Goal: Task Accomplishment & Management: Use online tool/utility

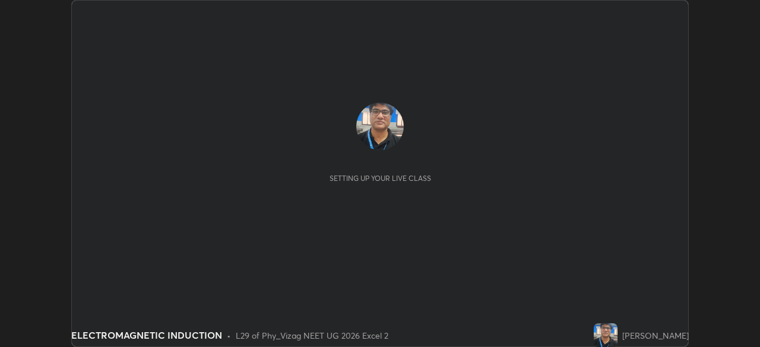
scroll to position [347, 759]
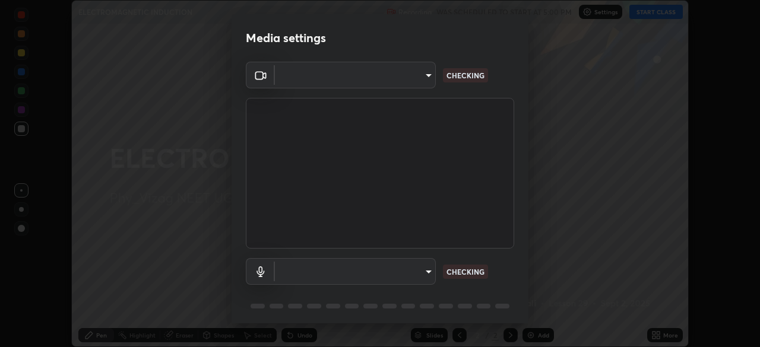
type input "9030359f7c1cf0004fce98ac6cf02813a309f03a5d2a02a0d6cb05d96ece7ecb"
type input "58badc799dd79e5c4291eb963c5bc4db382abaa5d9ef067596152dbe5c7e72c8"
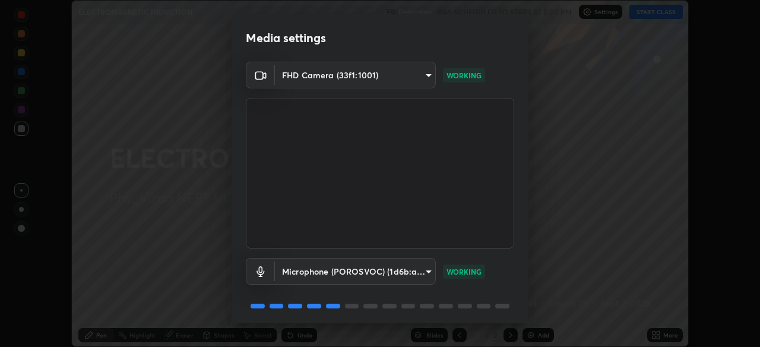
scroll to position [42, 0]
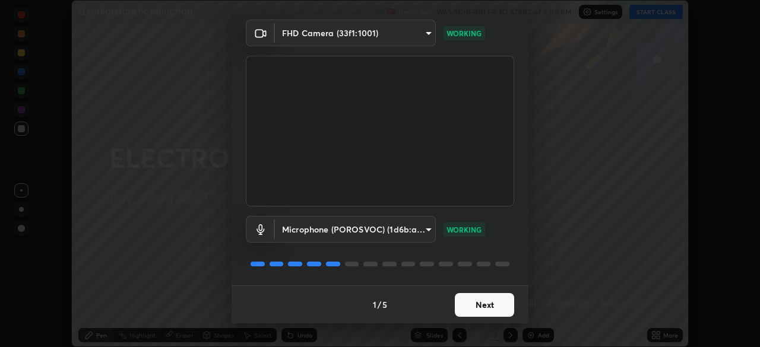
click at [478, 300] on button "Next" at bounding box center [484, 305] width 59 height 24
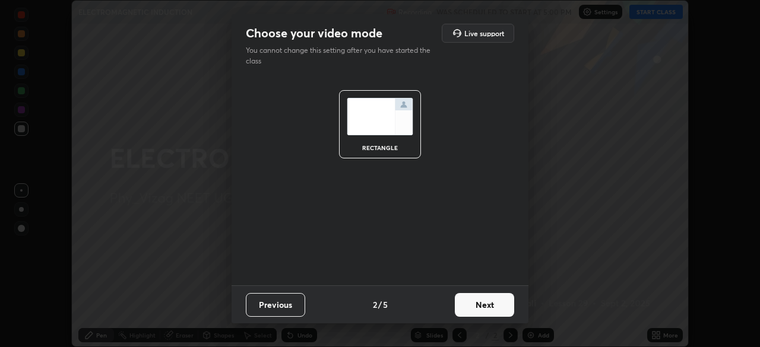
click at [476, 303] on button "Next" at bounding box center [484, 305] width 59 height 24
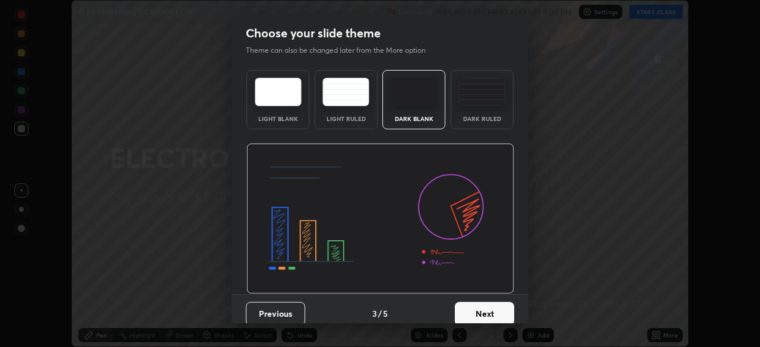
click at [474, 309] on button "Next" at bounding box center [484, 314] width 59 height 24
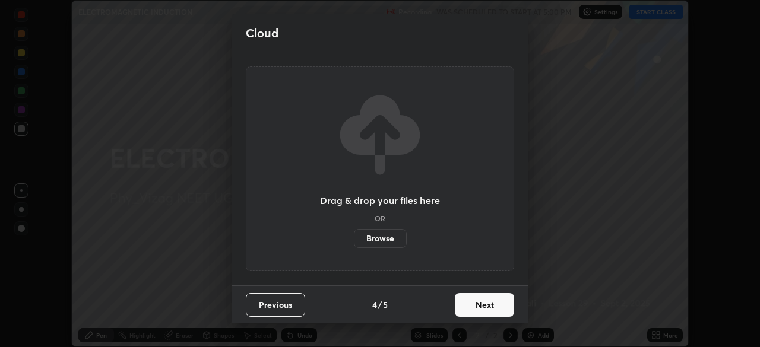
click at [475, 303] on button "Next" at bounding box center [484, 305] width 59 height 24
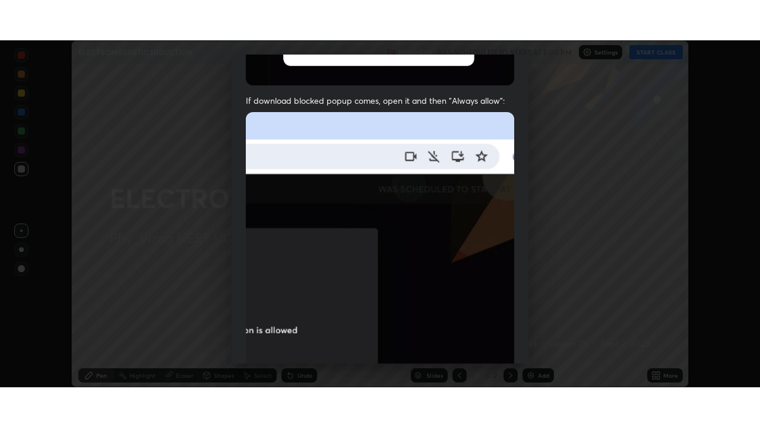
scroll to position [284, 0]
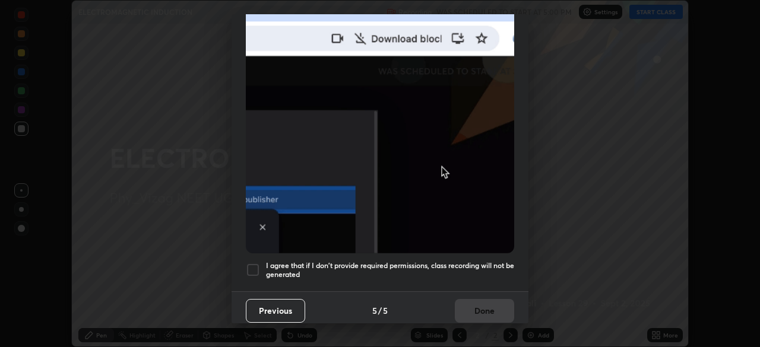
click at [252, 263] on div at bounding box center [253, 270] width 14 height 14
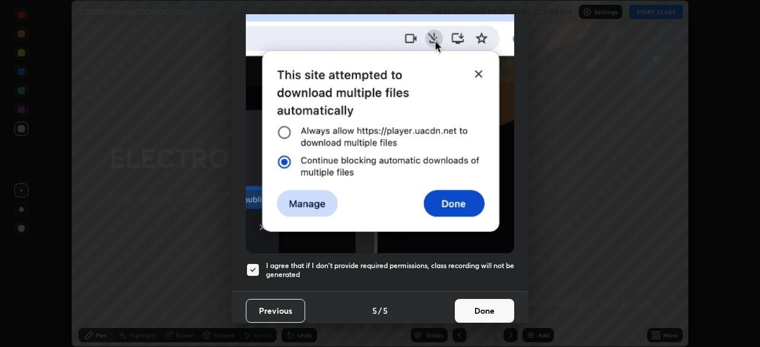
click at [476, 303] on button "Done" at bounding box center [484, 311] width 59 height 24
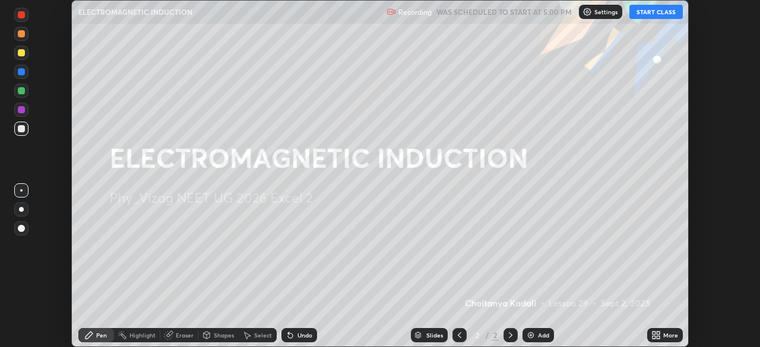
click at [656, 11] on button "START CLASS" at bounding box center [655, 12] width 53 height 14
click at [656, 333] on icon at bounding box center [657, 333] width 3 height 3
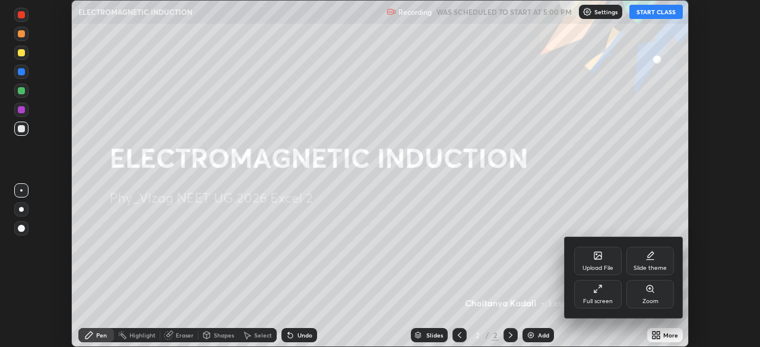
click at [602, 291] on div "Full screen" at bounding box center [597, 294] width 47 height 28
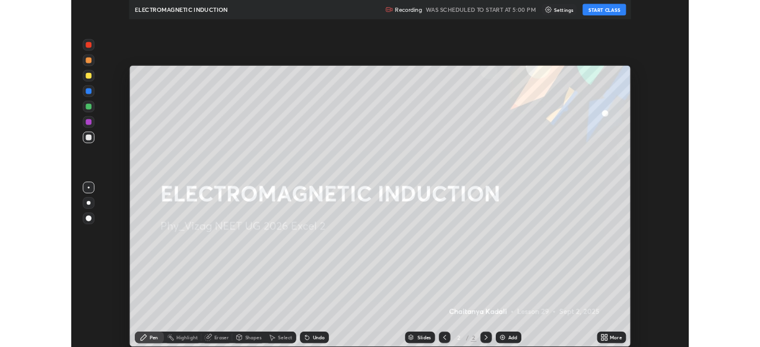
scroll to position [427, 760]
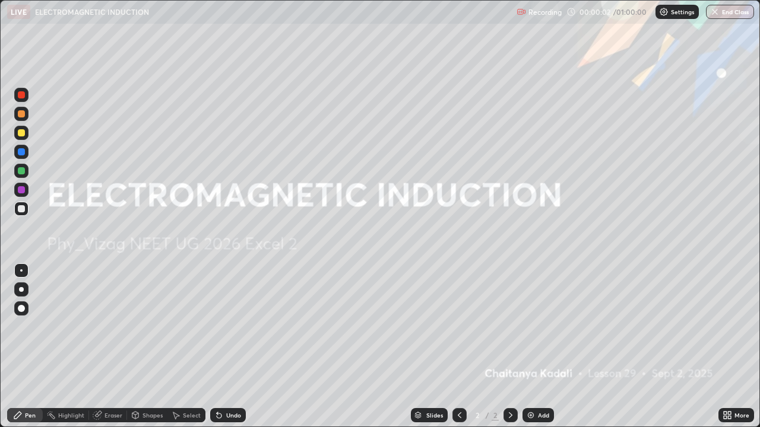
click at [534, 347] on div "Add" at bounding box center [537, 415] width 31 height 14
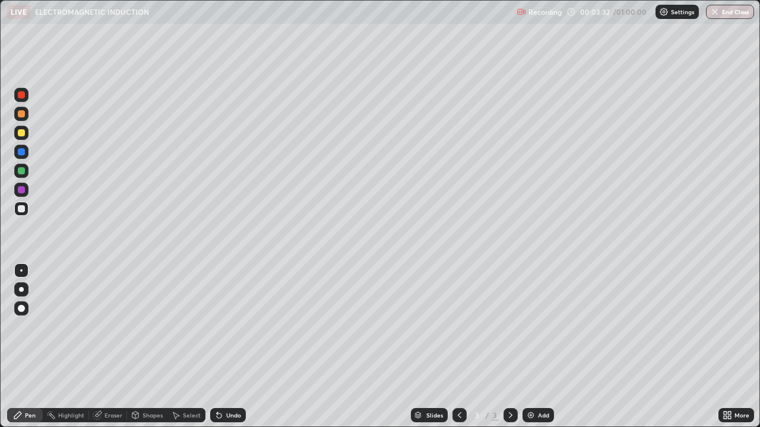
click at [180, 347] on div "Select" at bounding box center [186, 415] width 38 height 14
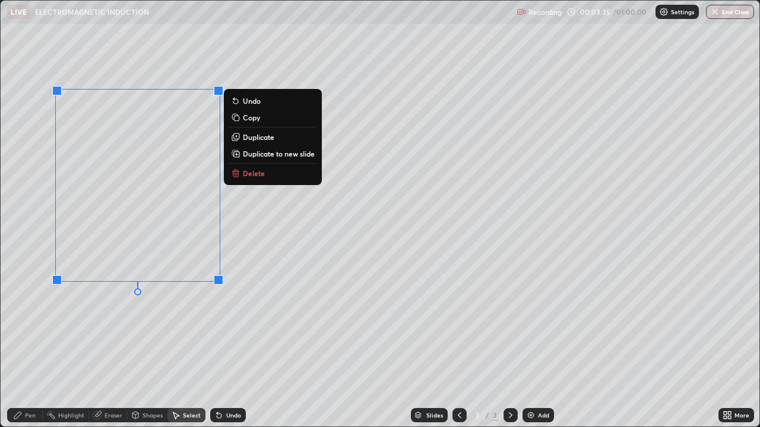
click at [252, 170] on p "Delete" at bounding box center [254, 173] width 22 height 9
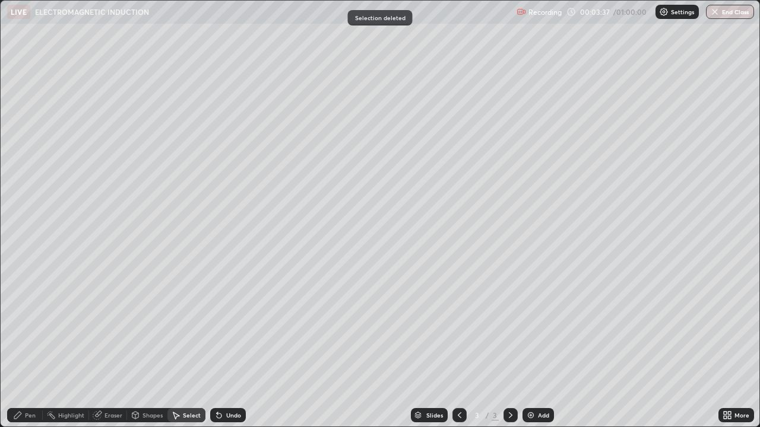
click at [34, 347] on div "Pen" at bounding box center [30, 415] width 11 height 6
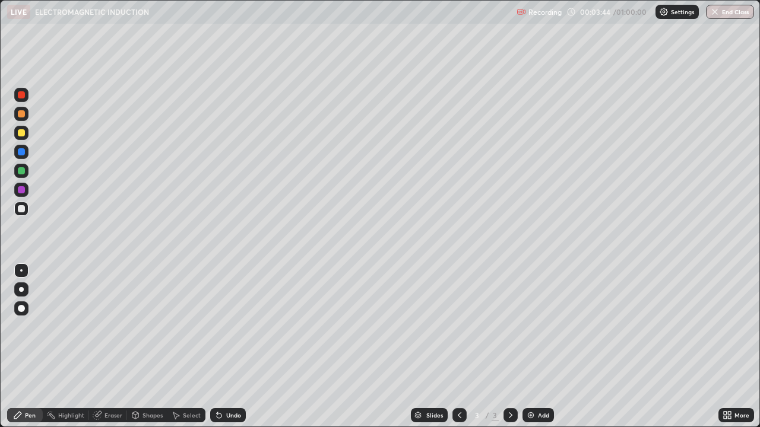
click at [20, 212] on div at bounding box center [21, 208] width 7 height 7
click at [20, 313] on div at bounding box center [21, 308] width 14 height 14
click at [22, 309] on div at bounding box center [21, 308] width 7 height 7
click at [23, 190] on div at bounding box center [21, 189] width 7 height 7
click at [20, 208] on div at bounding box center [21, 208] width 7 height 7
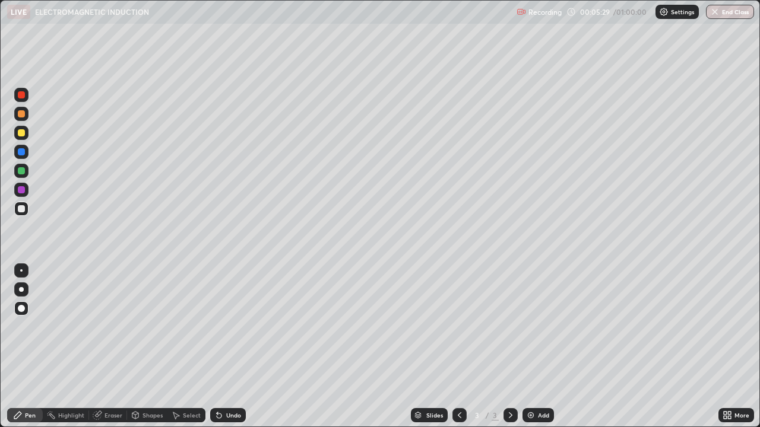
click at [24, 192] on div at bounding box center [21, 189] width 7 height 7
click at [20, 208] on div at bounding box center [21, 208] width 7 height 7
click at [21, 171] on div at bounding box center [21, 170] width 7 height 7
click at [23, 153] on div at bounding box center [21, 151] width 7 height 7
click at [20, 204] on div at bounding box center [21, 209] width 14 height 14
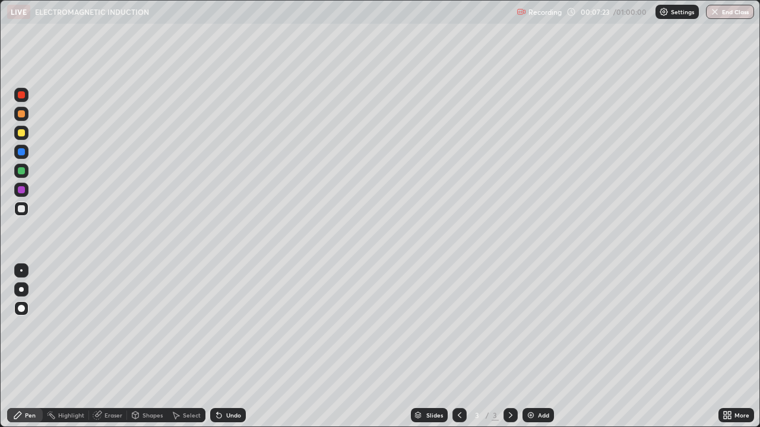
click at [21, 94] on div at bounding box center [21, 94] width 7 height 7
click at [23, 206] on div at bounding box center [21, 208] width 7 height 7
click at [20, 150] on div at bounding box center [21, 151] width 7 height 7
click at [22, 170] on div at bounding box center [21, 170] width 7 height 7
click at [22, 211] on div at bounding box center [21, 208] width 7 height 7
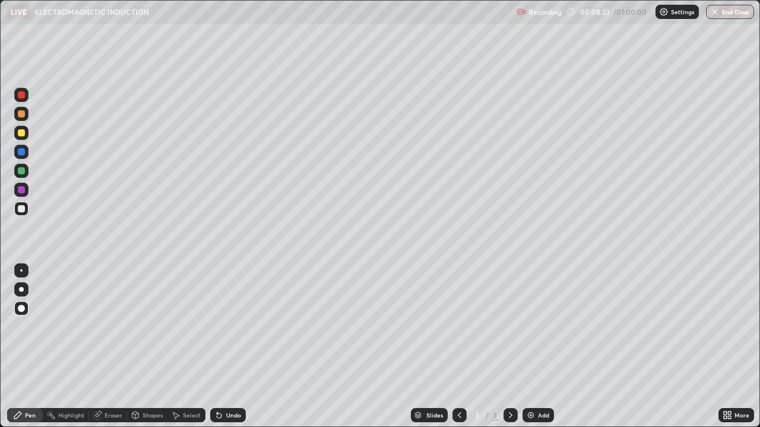
click at [22, 96] on div at bounding box center [21, 94] width 7 height 7
click at [24, 170] on div at bounding box center [21, 170] width 7 height 7
click at [22, 209] on div at bounding box center [21, 208] width 7 height 7
click at [233, 347] on div "Undo" at bounding box center [233, 415] width 15 height 6
click at [244, 347] on div "Undo" at bounding box center [228, 415] width 36 height 14
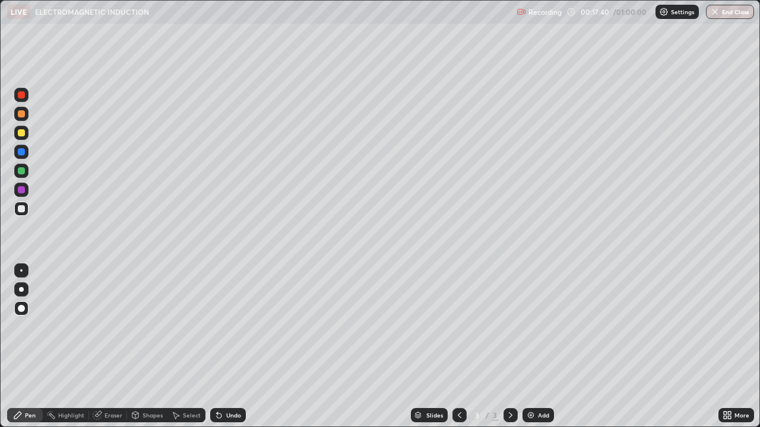
click at [538, 347] on div "Add" at bounding box center [543, 415] width 11 height 6
click at [21, 191] on div at bounding box center [21, 189] width 7 height 7
click at [19, 134] on div at bounding box center [21, 132] width 7 height 7
click at [456, 347] on icon at bounding box center [459, 415] width 9 height 9
click at [510, 347] on icon at bounding box center [510, 415] width 9 height 9
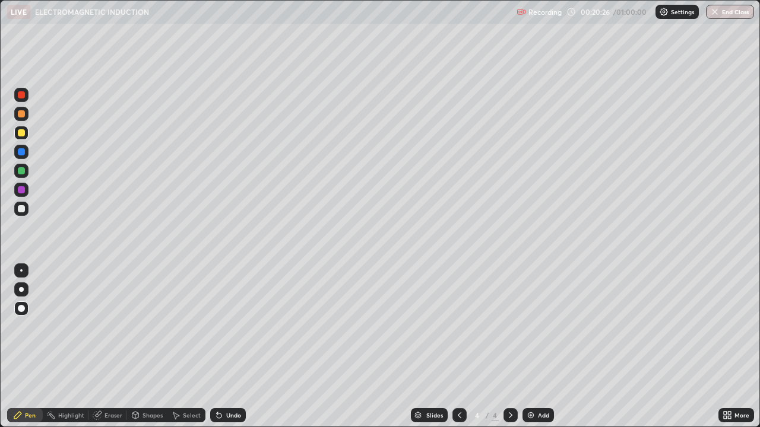
click at [20, 207] on div at bounding box center [21, 208] width 7 height 7
click at [23, 153] on div at bounding box center [21, 151] width 7 height 7
click at [22, 208] on div at bounding box center [21, 208] width 7 height 7
click at [509, 347] on icon at bounding box center [510, 415] width 9 height 9
click at [538, 347] on div "Add" at bounding box center [543, 415] width 11 height 6
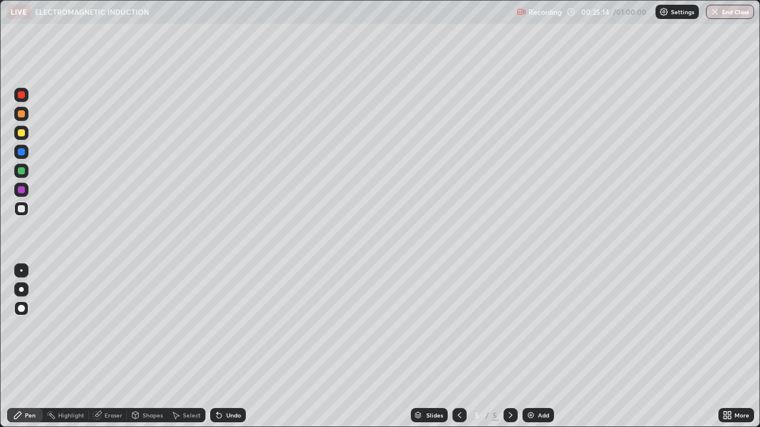
click at [24, 209] on div at bounding box center [21, 208] width 7 height 7
click at [23, 172] on div at bounding box center [21, 170] width 7 height 7
click at [23, 153] on div at bounding box center [21, 151] width 7 height 7
click at [23, 134] on div at bounding box center [21, 132] width 7 height 7
click at [23, 208] on div at bounding box center [21, 208] width 7 height 7
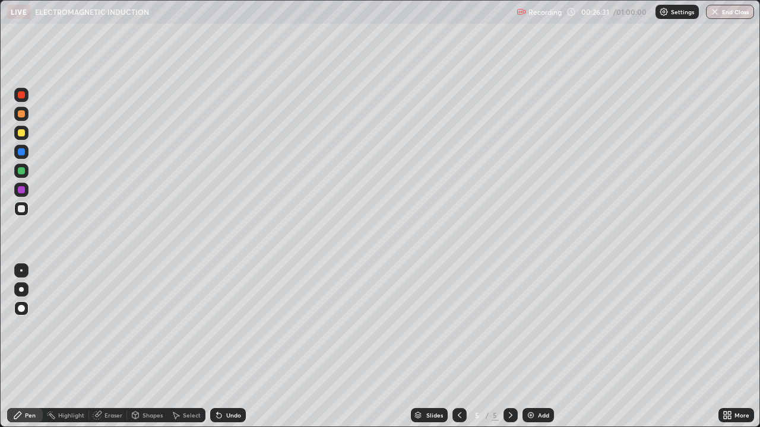
click at [19, 173] on div at bounding box center [21, 170] width 7 height 7
click at [21, 152] on div at bounding box center [21, 151] width 7 height 7
click at [21, 136] on div at bounding box center [21, 132] width 7 height 7
click at [226, 347] on div "Undo" at bounding box center [233, 415] width 15 height 6
click at [18, 307] on div at bounding box center [21, 308] width 7 height 7
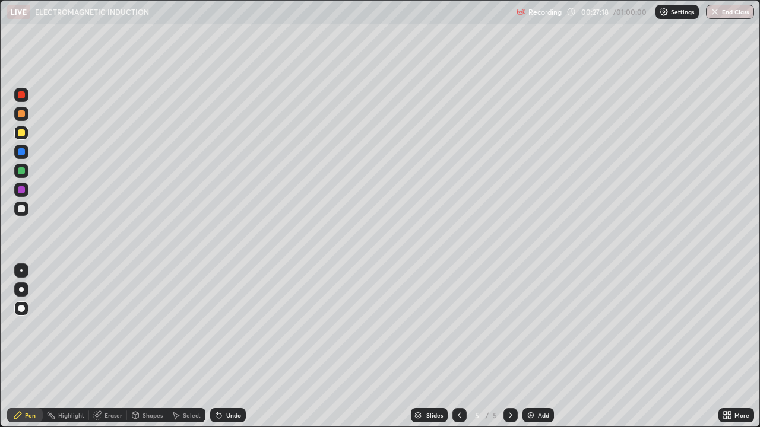
click at [228, 347] on div "Undo" at bounding box center [228, 415] width 36 height 14
click at [23, 209] on div at bounding box center [21, 208] width 7 height 7
click at [21, 170] on div at bounding box center [21, 170] width 7 height 7
click at [23, 135] on div at bounding box center [21, 132] width 7 height 7
click at [19, 169] on div at bounding box center [21, 170] width 7 height 7
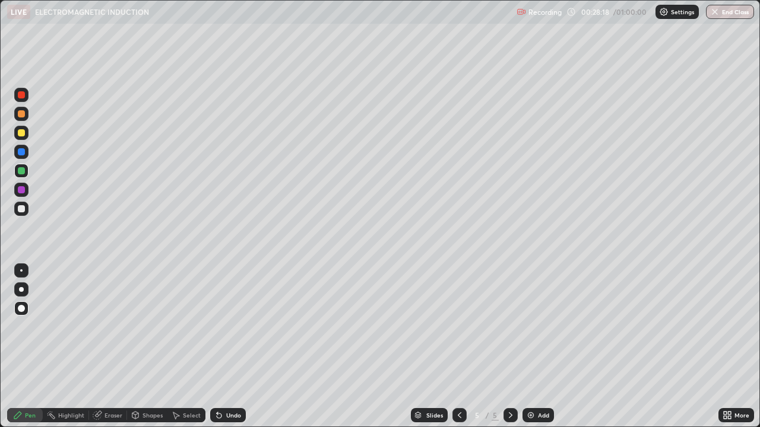
click at [21, 208] on div at bounding box center [21, 208] width 7 height 7
click at [20, 170] on div at bounding box center [21, 170] width 7 height 7
click at [27, 134] on div at bounding box center [21, 133] width 14 height 14
click at [21, 211] on div at bounding box center [21, 208] width 7 height 7
click at [23, 169] on div at bounding box center [21, 170] width 7 height 7
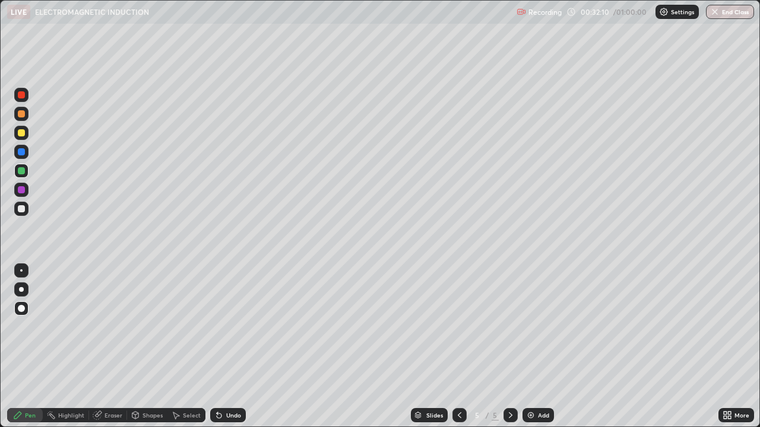
click at [18, 132] on div at bounding box center [21, 132] width 7 height 7
click at [21, 207] on div at bounding box center [21, 208] width 7 height 7
click at [26, 169] on div at bounding box center [21, 171] width 14 height 14
click at [21, 134] on div at bounding box center [21, 132] width 7 height 7
click at [20, 151] on div at bounding box center [21, 151] width 7 height 7
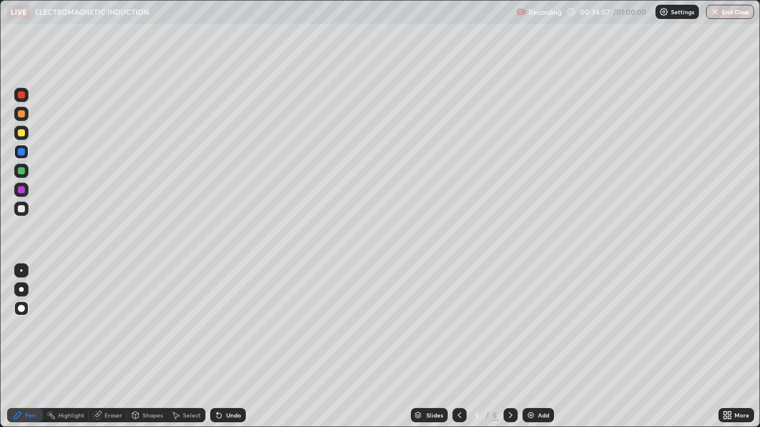
click at [23, 115] on div at bounding box center [21, 113] width 7 height 7
click at [539, 347] on div "Add" at bounding box center [543, 415] width 11 height 6
click at [21, 211] on div at bounding box center [21, 208] width 7 height 7
click at [228, 347] on div "Undo" at bounding box center [228, 415] width 36 height 14
click at [21, 209] on div at bounding box center [21, 208] width 7 height 7
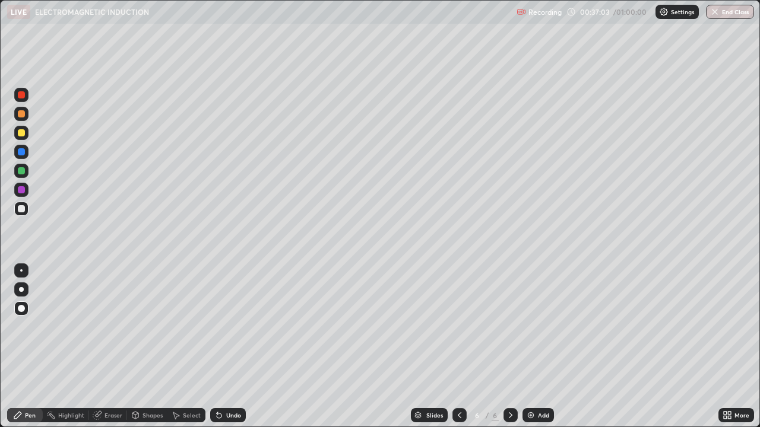
click at [21, 173] on div at bounding box center [21, 170] width 7 height 7
click at [22, 151] on div at bounding box center [21, 151] width 7 height 7
click at [22, 132] on div at bounding box center [21, 132] width 7 height 7
click at [20, 171] on div at bounding box center [21, 170] width 7 height 7
click at [21, 115] on div at bounding box center [21, 113] width 7 height 7
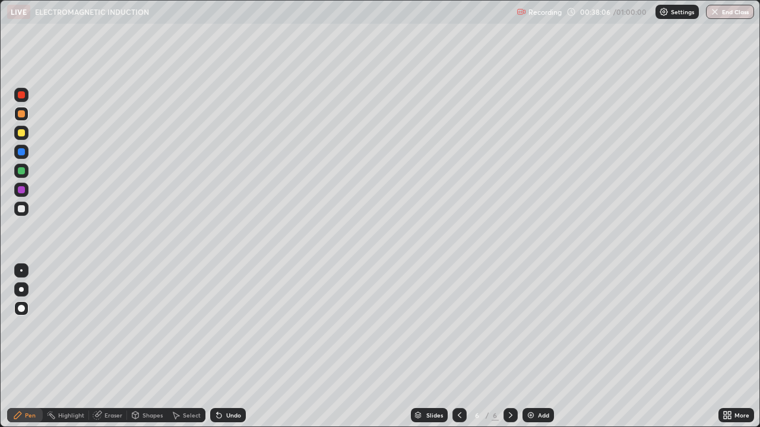
click at [231, 347] on div "Undo" at bounding box center [233, 415] width 15 height 6
click at [230, 347] on div "Undo" at bounding box center [228, 415] width 36 height 14
click at [228, 347] on div "Undo" at bounding box center [233, 415] width 15 height 6
click at [227, 347] on div "Undo" at bounding box center [233, 415] width 15 height 6
click at [227, 347] on div "Undo" at bounding box center [228, 415] width 36 height 14
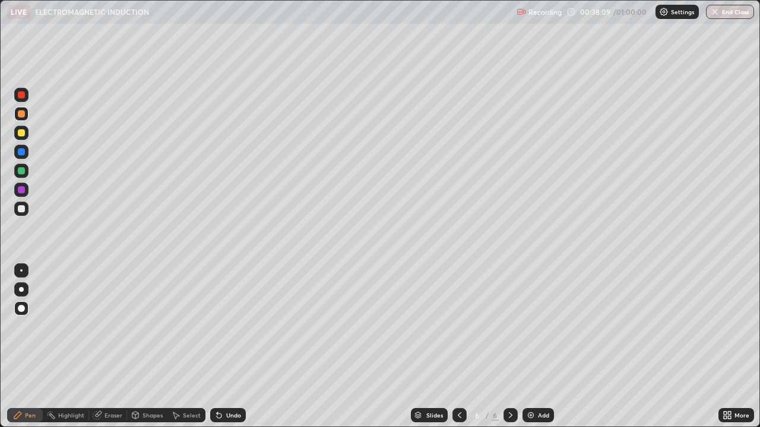
click at [230, 347] on div "Undo" at bounding box center [228, 415] width 36 height 14
click at [227, 347] on div "Undo" at bounding box center [233, 415] width 15 height 6
click at [227, 347] on div "Undo" at bounding box center [228, 415] width 36 height 14
click at [21, 132] on div at bounding box center [21, 132] width 7 height 7
click at [22, 115] on div at bounding box center [21, 113] width 7 height 7
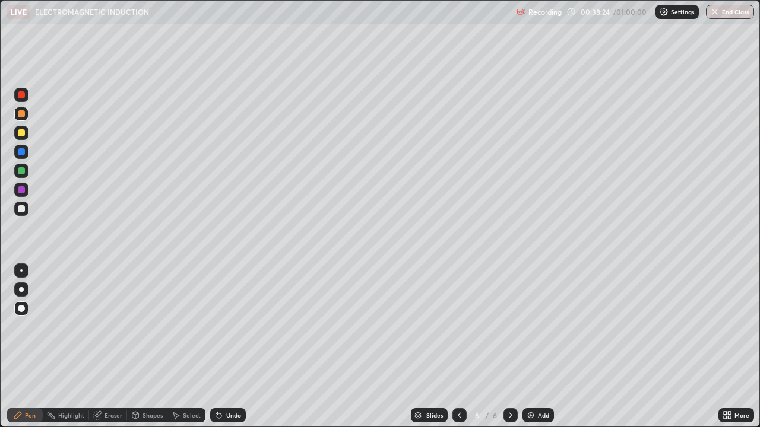
click at [230, 347] on div "Undo" at bounding box center [233, 415] width 15 height 6
click at [233, 347] on div "Undo" at bounding box center [233, 415] width 15 height 6
click at [230, 347] on div "Undo" at bounding box center [233, 415] width 15 height 6
click at [22, 192] on div at bounding box center [21, 189] width 7 height 7
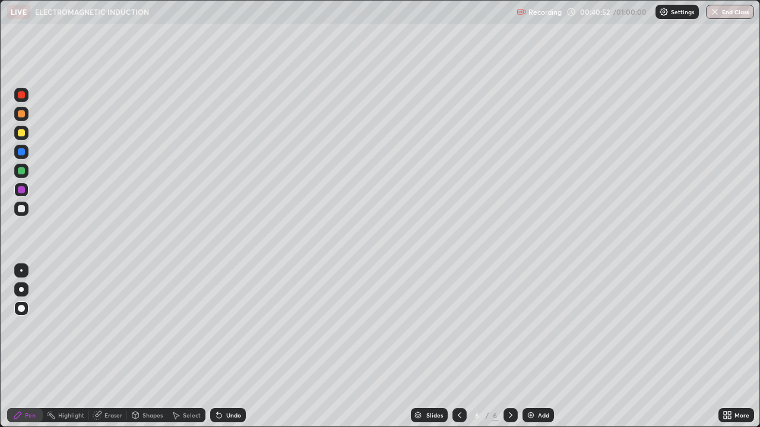
click at [21, 306] on div at bounding box center [21, 308] width 7 height 7
click at [21, 207] on div at bounding box center [21, 208] width 7 height 7
click at [230, 347] on div "Undo" at bounding box center [233, 415] width 15 height 6
click at [23, 169] on div at bounding box center [21, 170] width 7 height 7
click at [22, 151] on div at bounding box center [21, 151] width 7 height 7
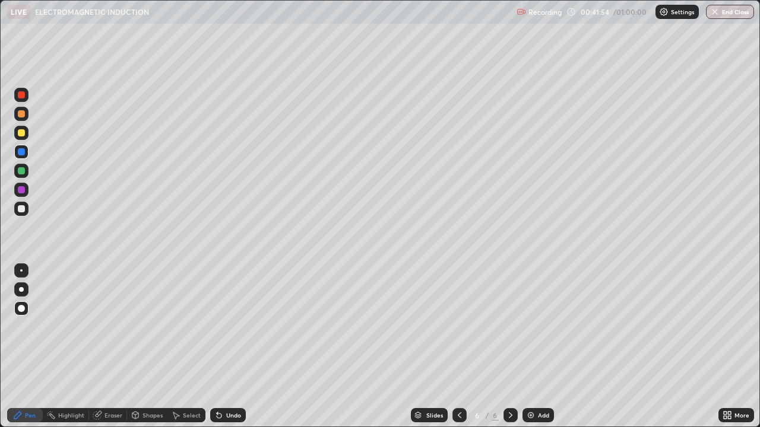
click at [20, 131] on div at bounding box center [21, 132] width 7 height 7
click at [23, 172] on div at bounding box center [21, 170] width 7 height 7
click at [228, 347] on div "Undo" at bounding box center [228, 415] width 36 height 14
click at [231, 347] on div "Undo" at bounding box center [228, 415] width 36 height 14
click at [234, 347] on div "Undo" at bounding box center [228, 415] width 36 height 14
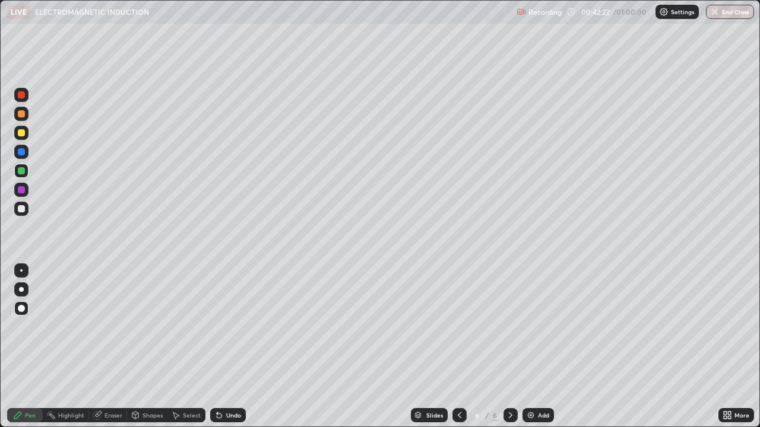
click at [233, 347] on div "Undo" at bounding box center [228, 415] width 36 height 14
click at [20, 93] on div at bounding box center [21, 94] width 7 height 7
click at [21, 306] on div at bounding box center [21, 308] width 7 height 7
click at [21, 212] on div at bounding box center [21, 208] width 7 height 7
click at [23, 174] on div at bounding box center [21, 170] width 7 height 7
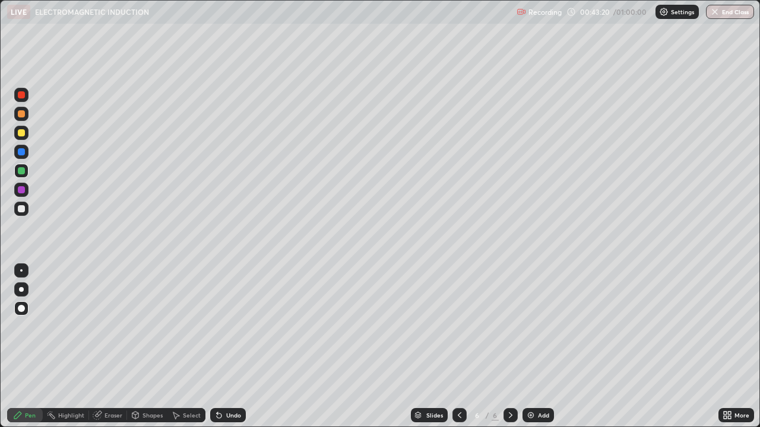
click at [22, 211] on div at bounding box center [21, 208] width 7 height 7
click at [231, 347] on div "Undo" at bounding box center [233, 415] width 15 height 6
click at [221, 347] on icon at bounding box center [218, 415] width 9 height 9
click at [217, 347] on icon at bounding box center [217, 412] width 1 height 1
click at [223, 347] on div "Undo" at bounding box center [228, 415] width 36 height 14
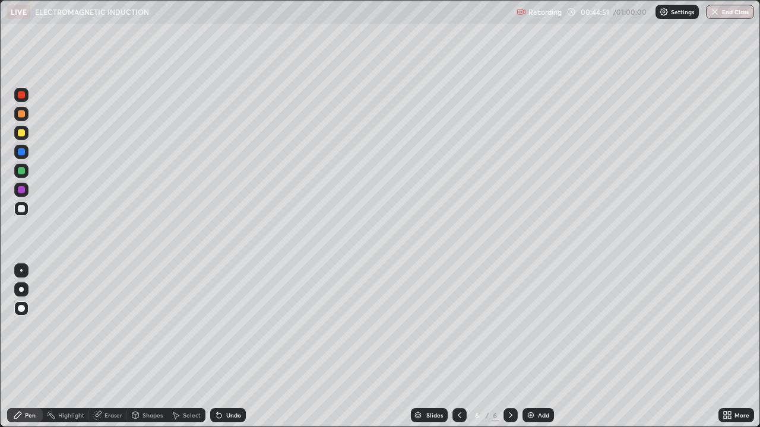
click at [226, 347] on div "Undo" at bounding box center [228, 415] width 36 height 14
click at [231, 347] on div "Undo" at bounding box center [228, 415] width 36 height 14
click at [232, 347] on div "Undo" at bounding box center [228, 415] width 36 height 14
click at [234, 347] on div "Undo" at bounding box center [228, 415] width 36 height 14
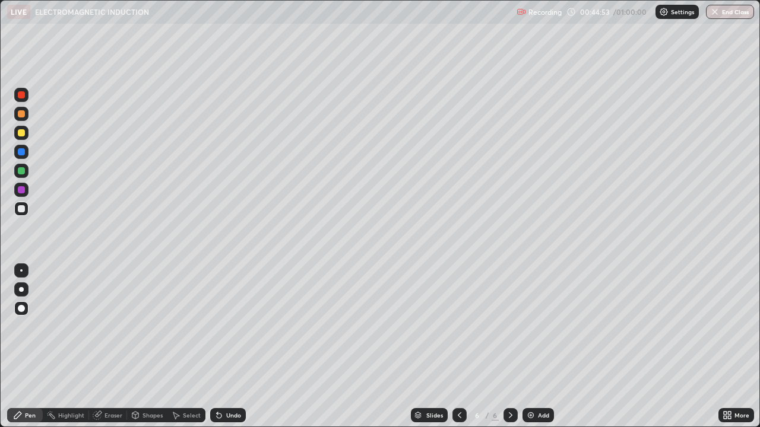
click at [237, 347] on div "Undo" at bounding box center [228, 415] width 36 height 14
click at [234, 347] on div "Undo" at bounding box center [228, 415] width 36 height 14
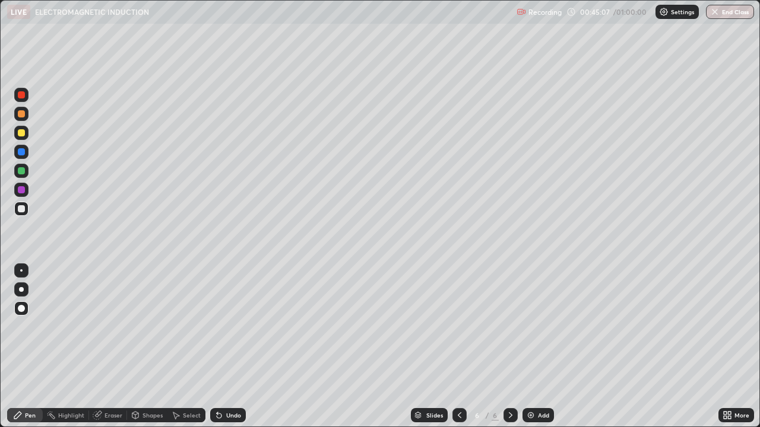
click at [113, 347] on div "Eraser" at bounding box center [113, 415] width 18 height 6
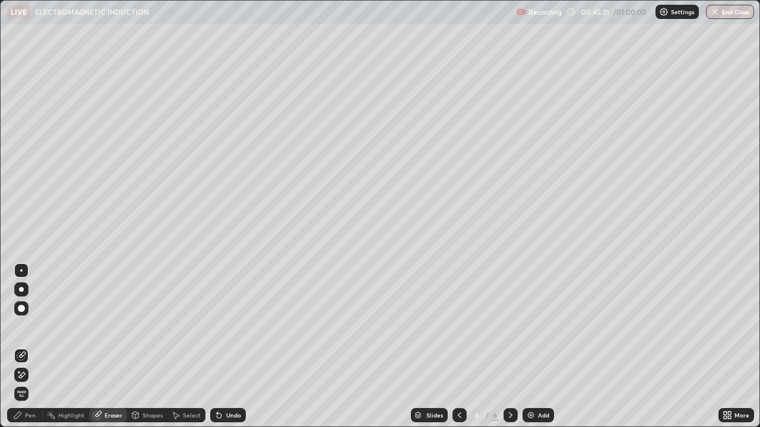
click at [33, 347] on div "Pen" at bounding box center [30, 415] width 11 height 6
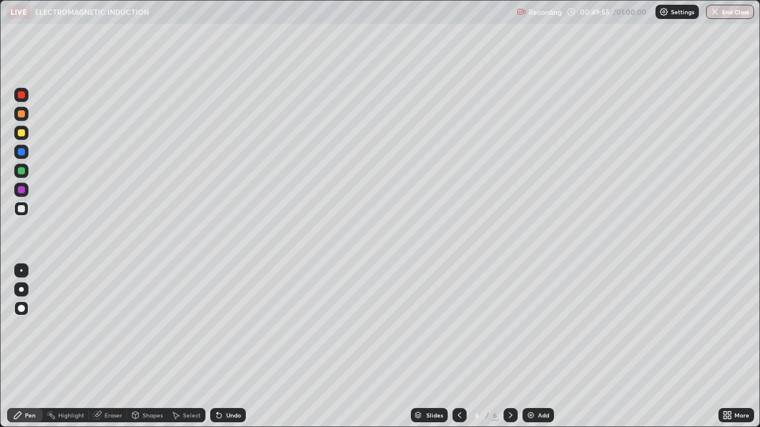
click at [538, 347] on div "Add" at bounding box center [537, 415] width 31 height 14
click at [715, 16] on img "button" at bounding box center [714, 11] width 9 height 9
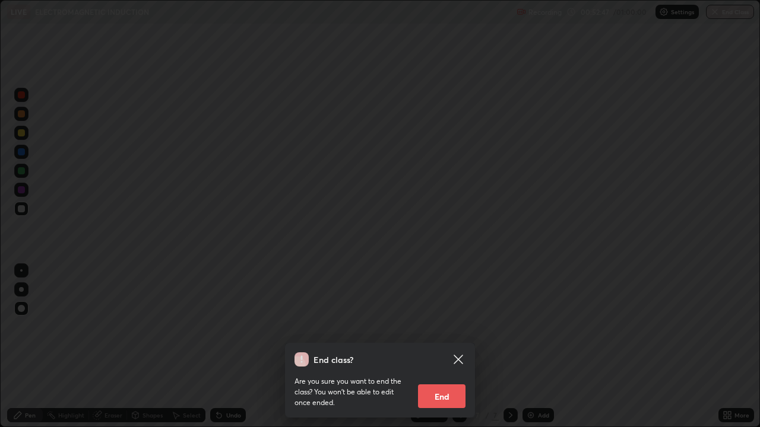
click at [431, 347] on button "End" at bounding box center [441, 397] width 47 height 24
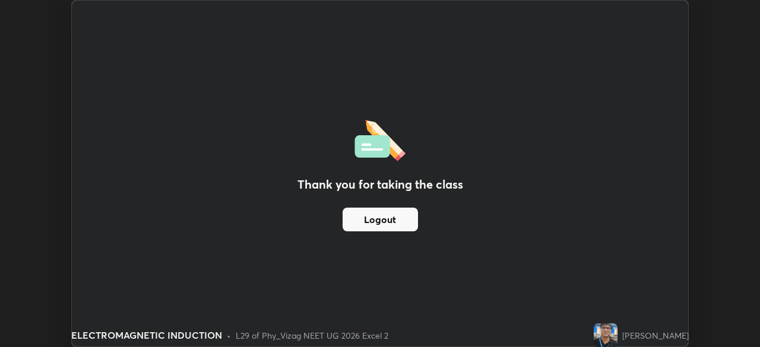
scroll to position [58992, 58579]
